Goal: Information Seeking & Learning: Learn about a topic

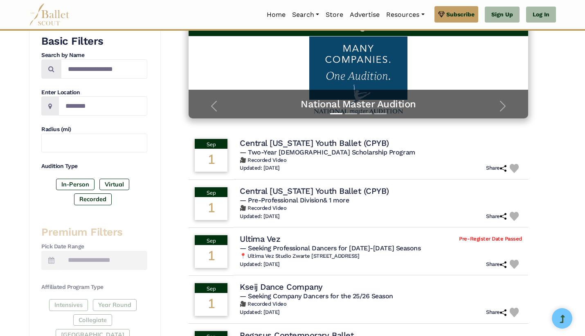
scroll to position [144, 0]
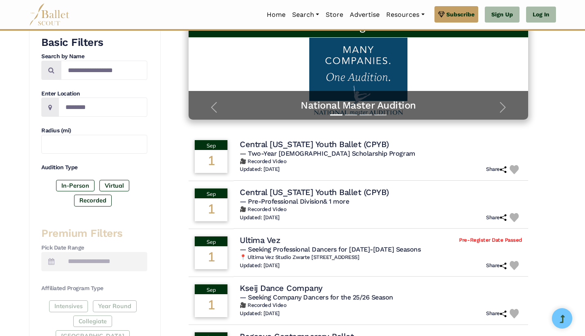
click at [92, 95] on h4 "Enter Location" at bounding box center [94, 94] width 106 height 8
click at [89, 102] on input "Location" at bounding box center [103, 106] width 89 height 19
type input "**********"
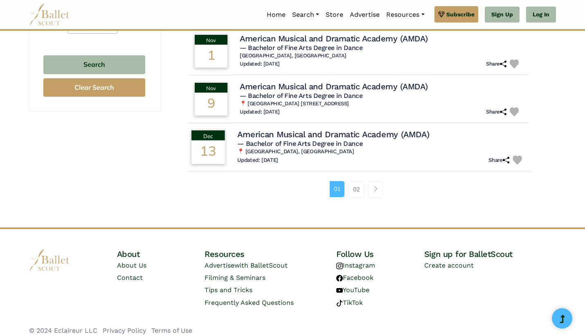
scroll to position [544, 0]
click at [359, 186] on link "02" at bounding box center [357, 189] width 16 height 16
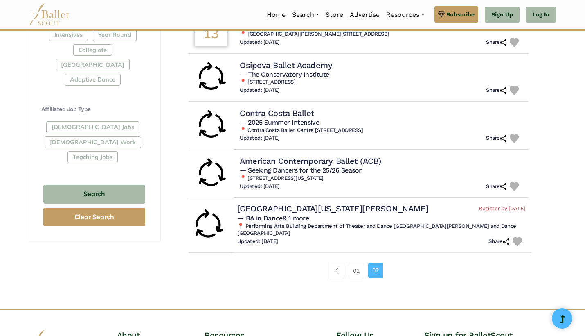
scroll to position [413, 0]
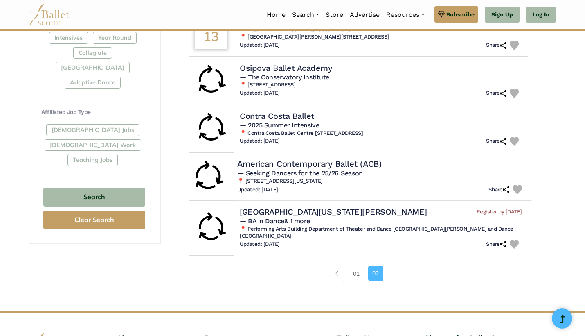
click at [357, 160] on h4 "American Contemporary Ballet (ACB)" at bounding box center [309, 163] width 144 height 11
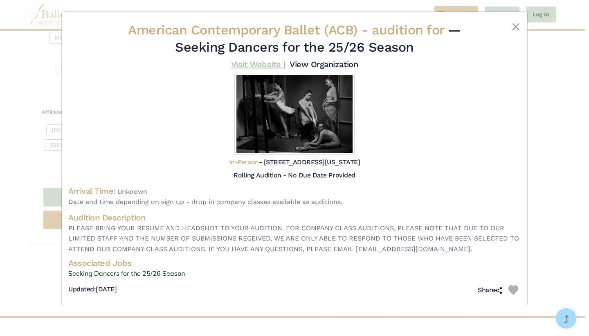
click at [286, 65] on link "Visit Website |" at bounding box center [258, 64] width 54 height 10
click at [513, 26] on button "Close" at bounding box center [516, 27] width 10 height 10
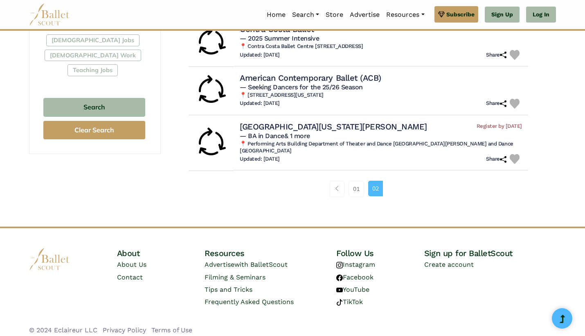
scroll to position [502, 0]
click at [352, 189] on link "01" at bounding box center [357, 189] width 16 height 16
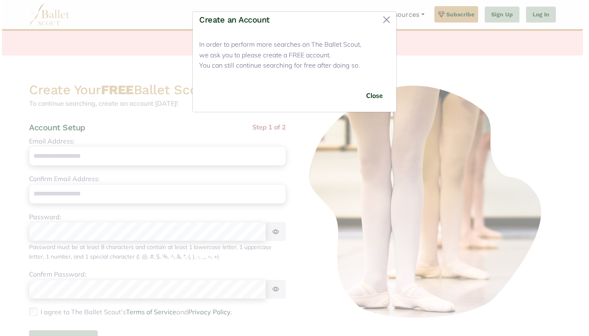
scroll to position [144, 0]
